Goal: Download file/media

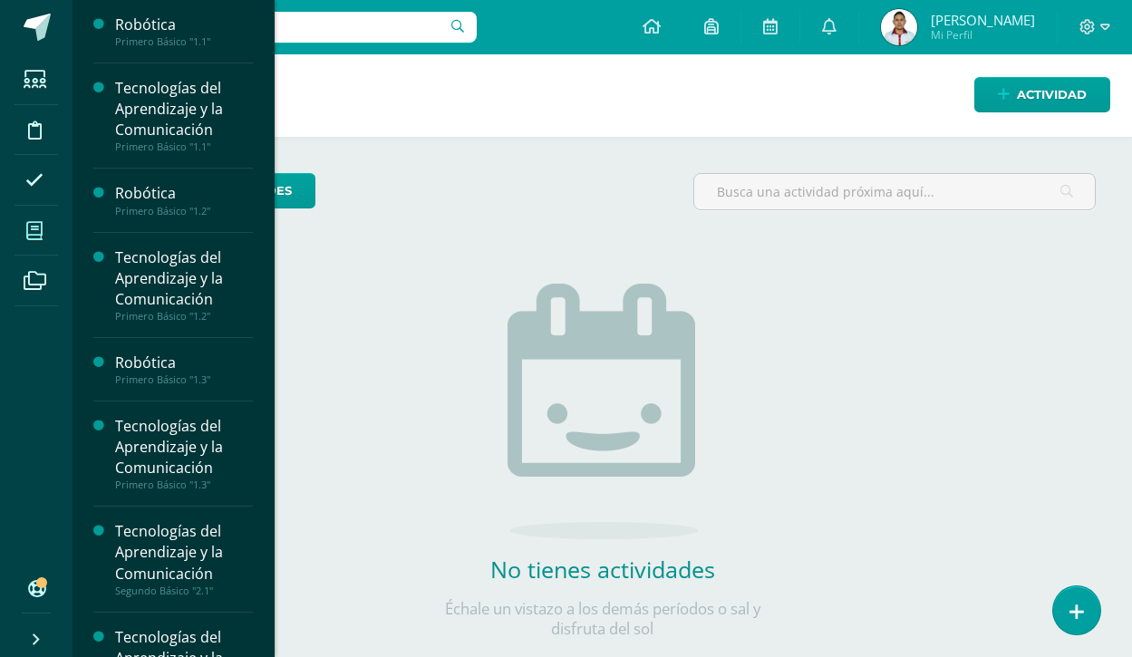
click at [44, 228] on span at bounding box center [35, 230] width 41 height 41
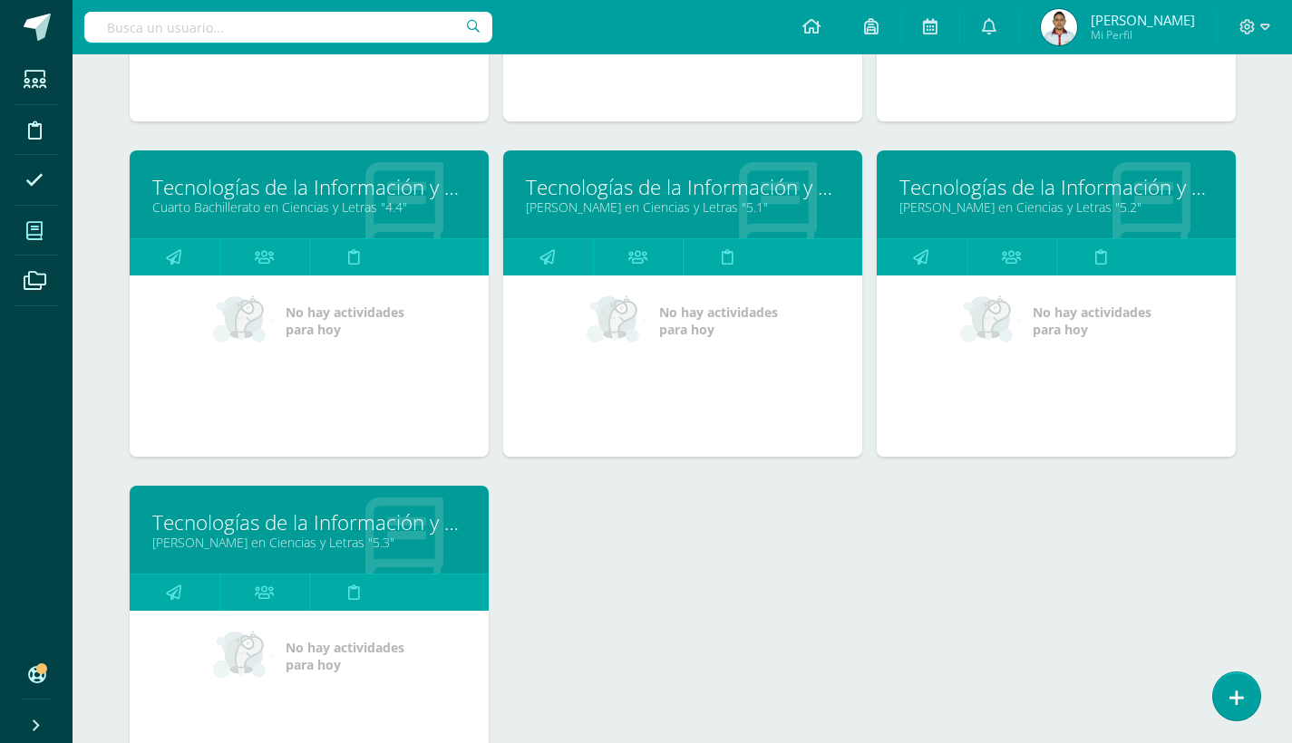
scroll to position [1496, 0]
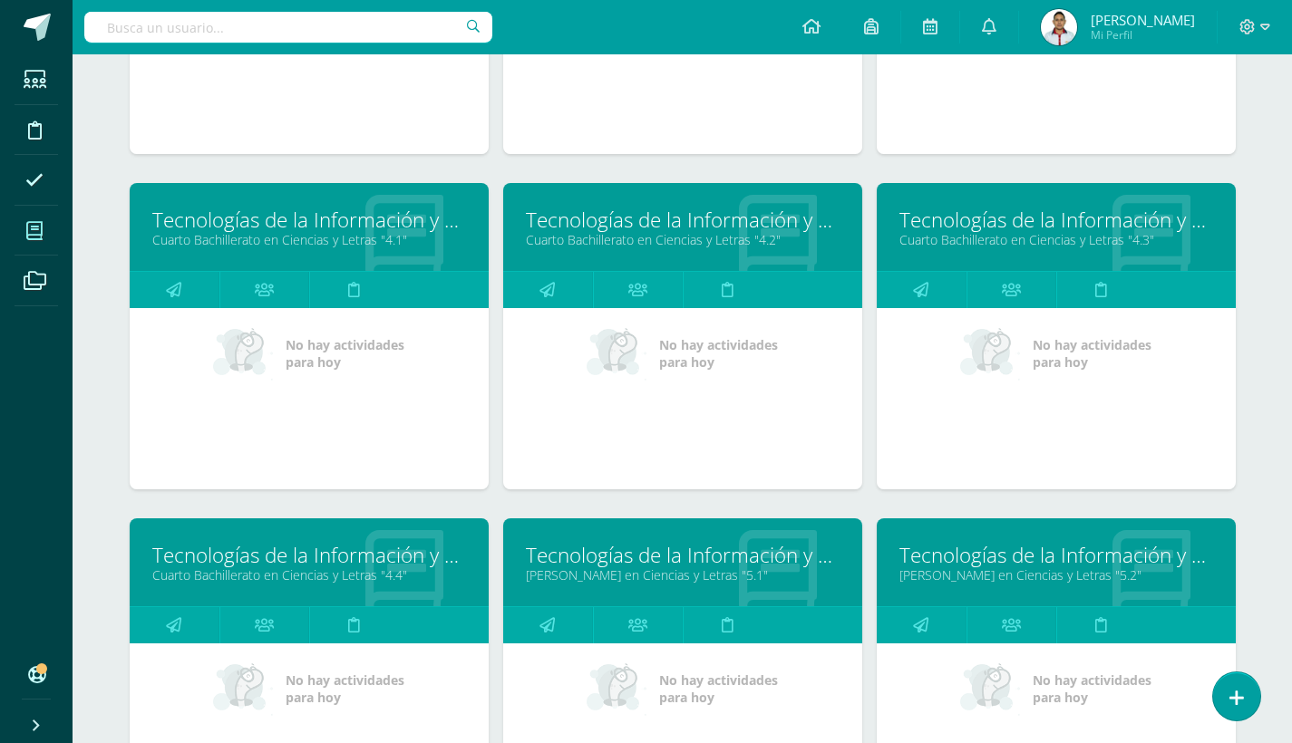
click at [638, 218] on link "Tecnologías de la Información y Comunicación 4" at bounding box center [683, 220] width 314 height 28
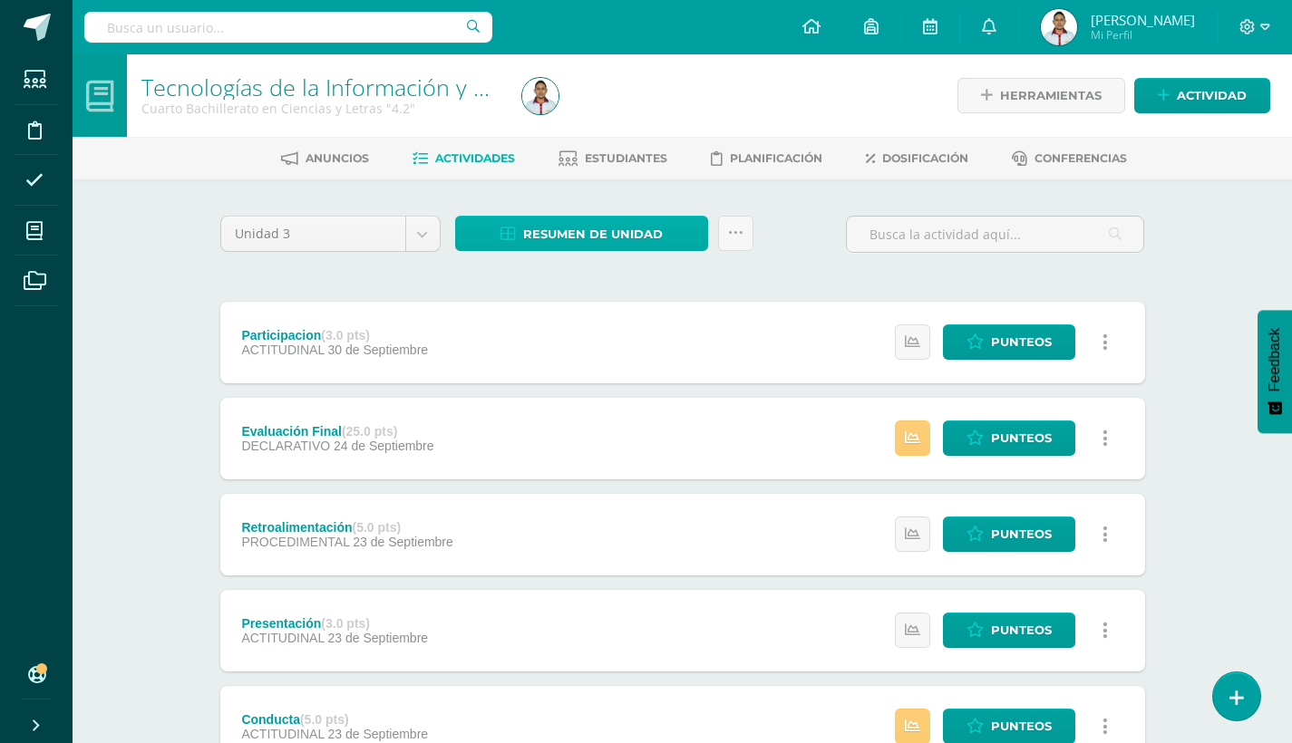
click at [569, 238] on span "Resumen de unidad" at bounding box center [593, 235] width 140 height 34
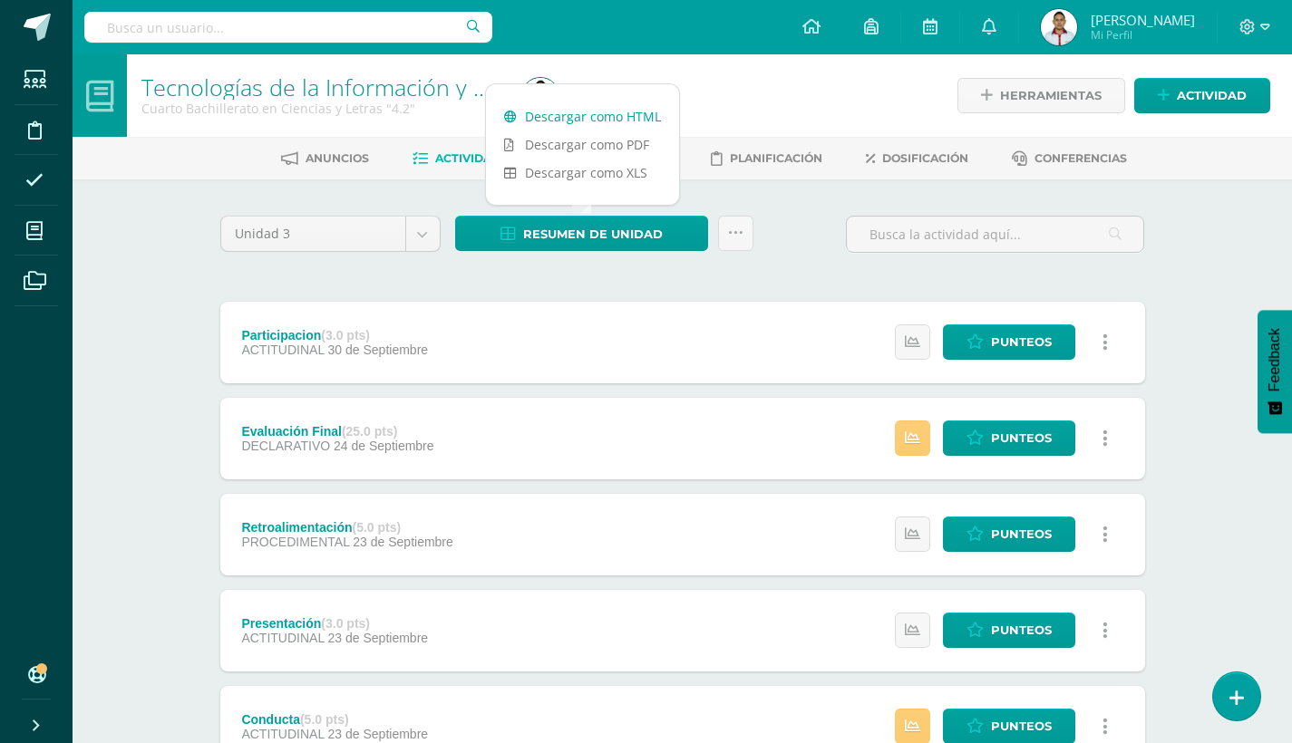
click at [604, 120] on link "Descargar como HTML" at bounding box center [582, 116] width 193 height 28
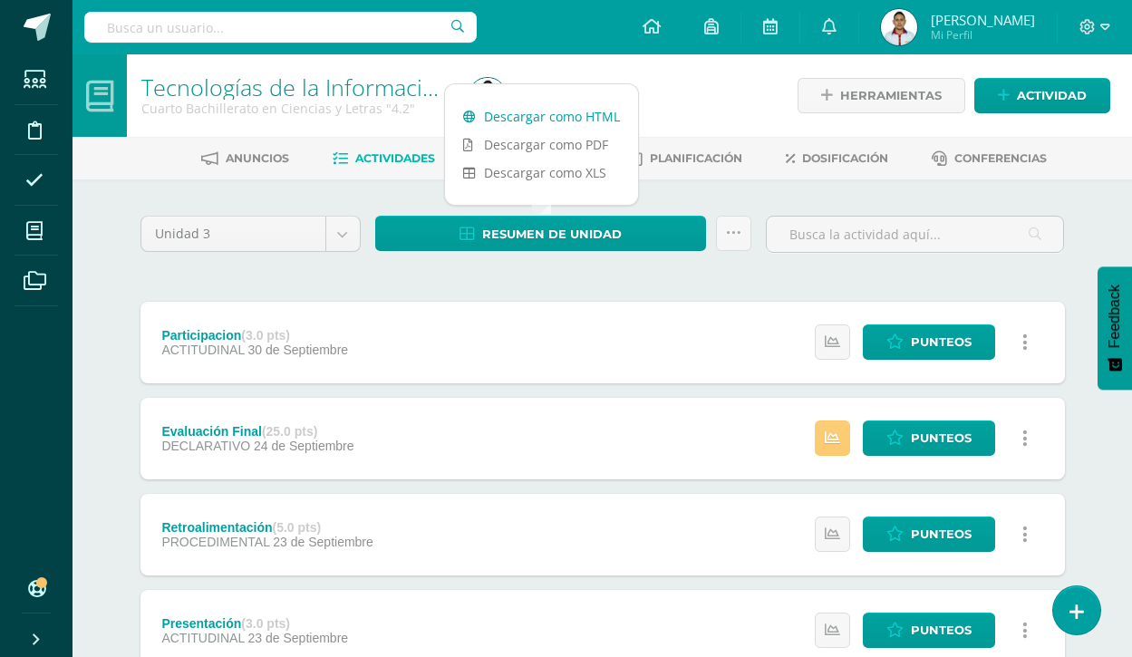
click at [528, 115] on link "Descargar como HTML" at bounding box center [541, 116] width 193 height 28
